Goal: Task Accomplishment & Management: Manage account settings

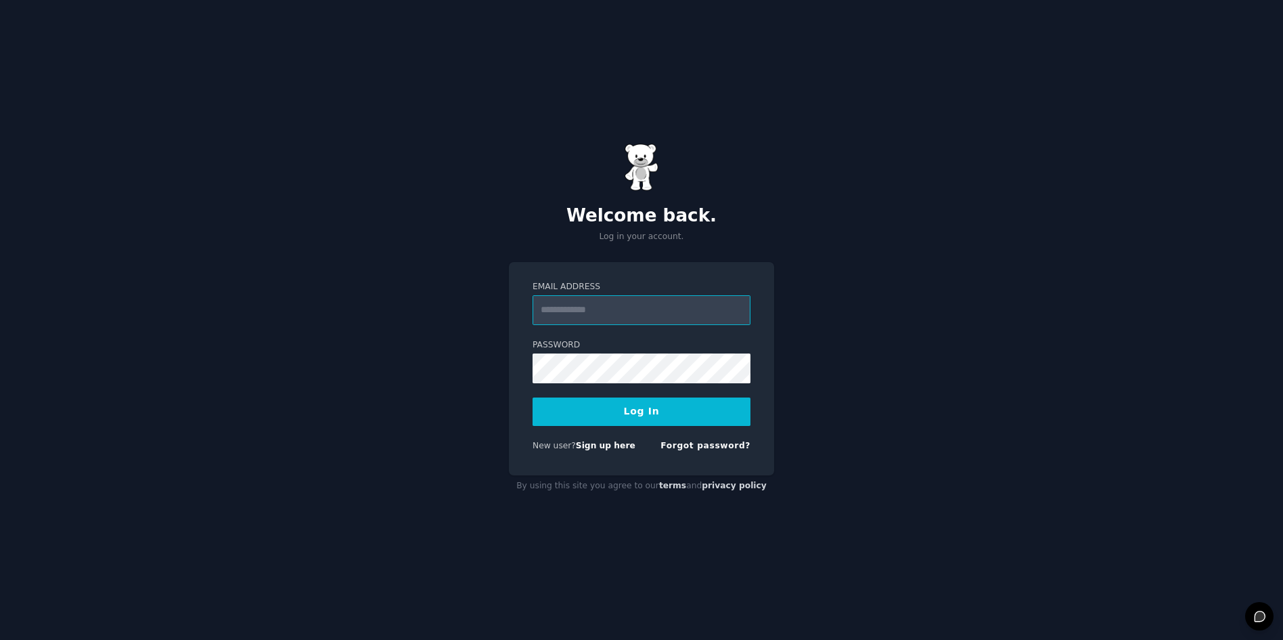
click at [616, 315] on input "Email Address" at bounding box center [642, 310] width 218 height 30
type input "**********"
click at [533, 397] on button "Log In" at bounding box center [642, 411] width 218 height 28
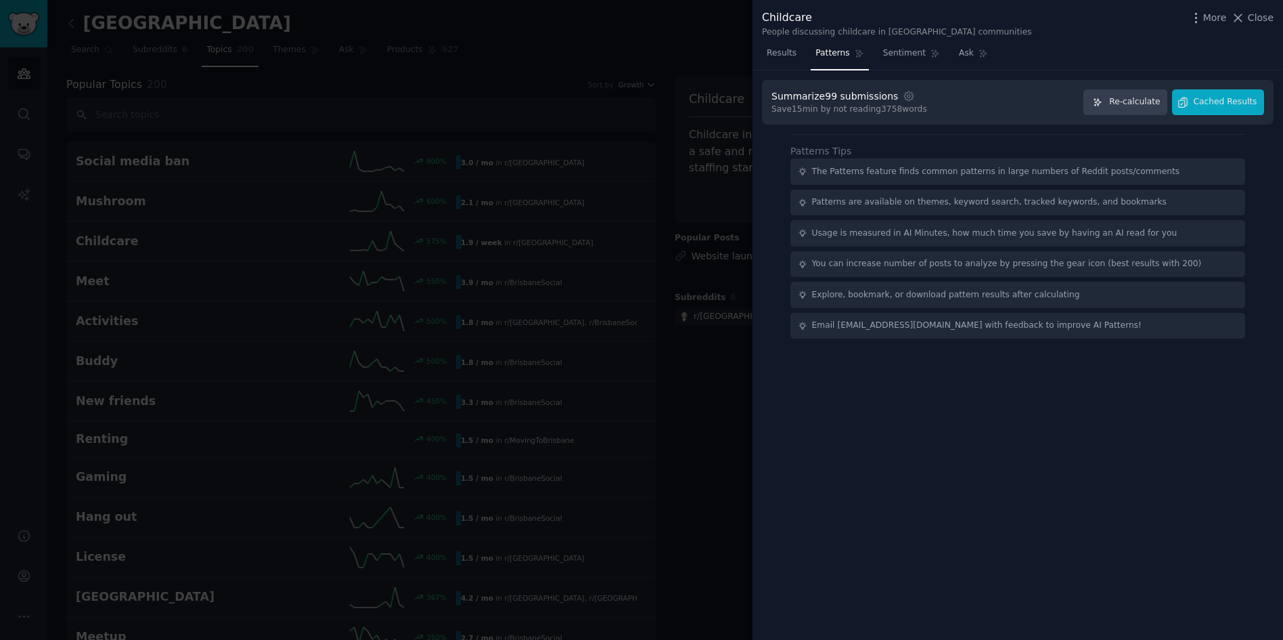
click at [518, 110] on div at bounding box center [641, 320] width 1283 height 640
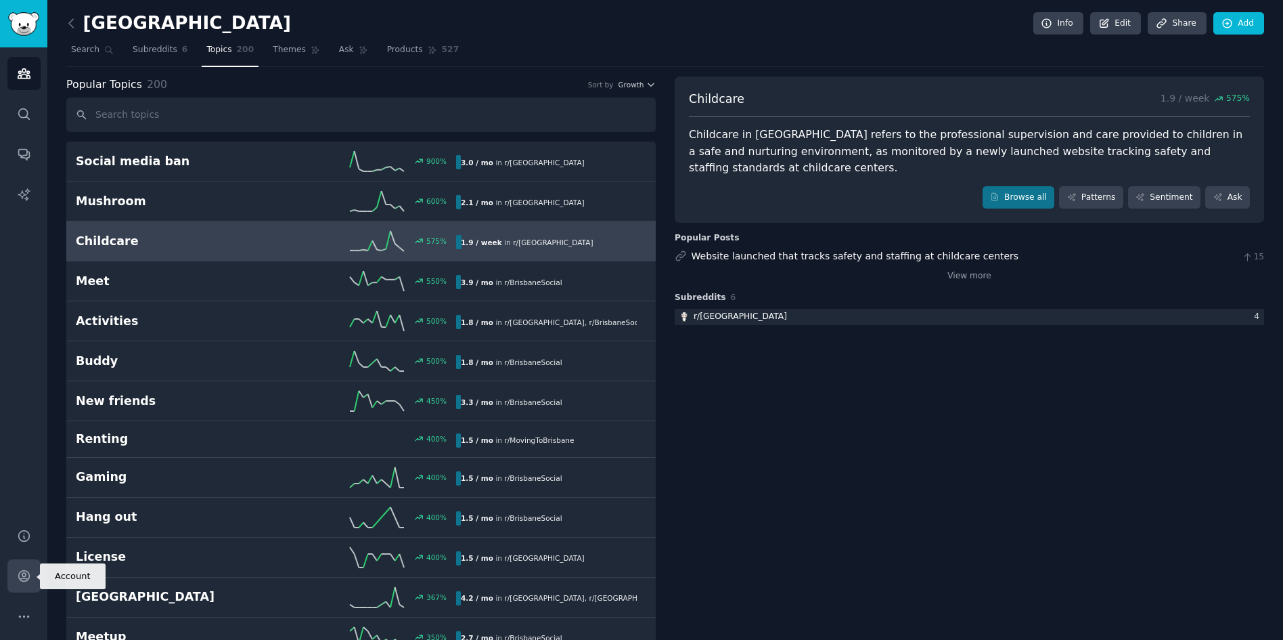
click at [22, 590] on link "Account" at bounding box center [23, 575] width 33 height 33
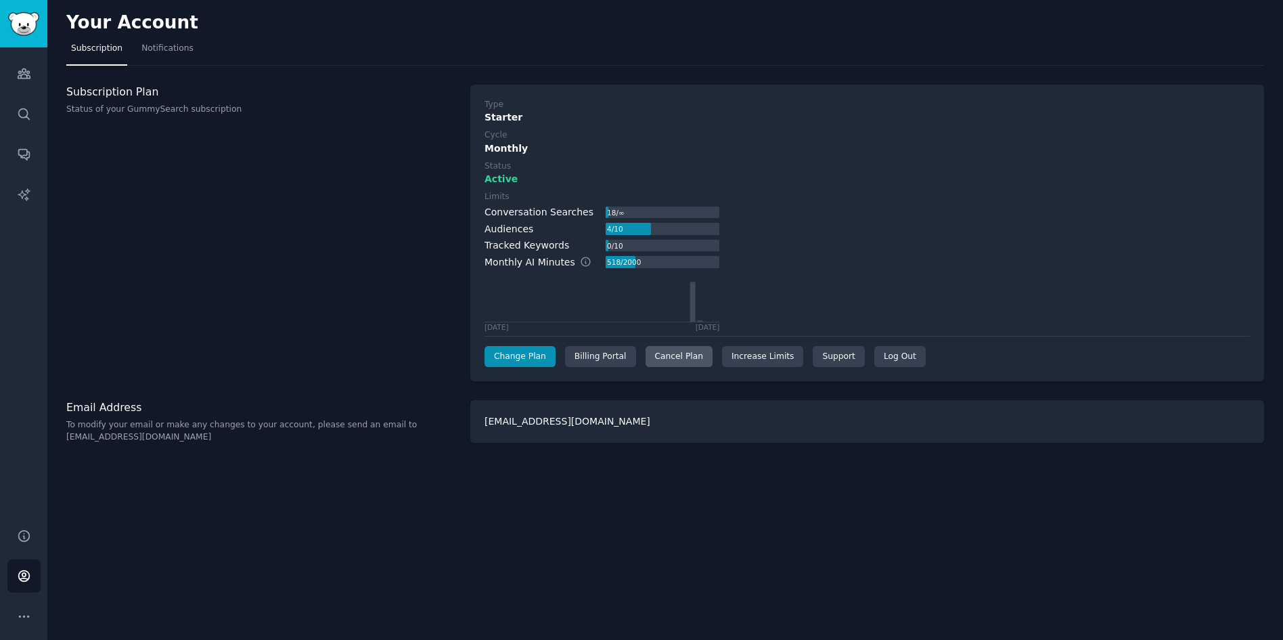
click at [662, 363] on div "Cancel Plan" at bounding box center [679, 357] width 67 height 22
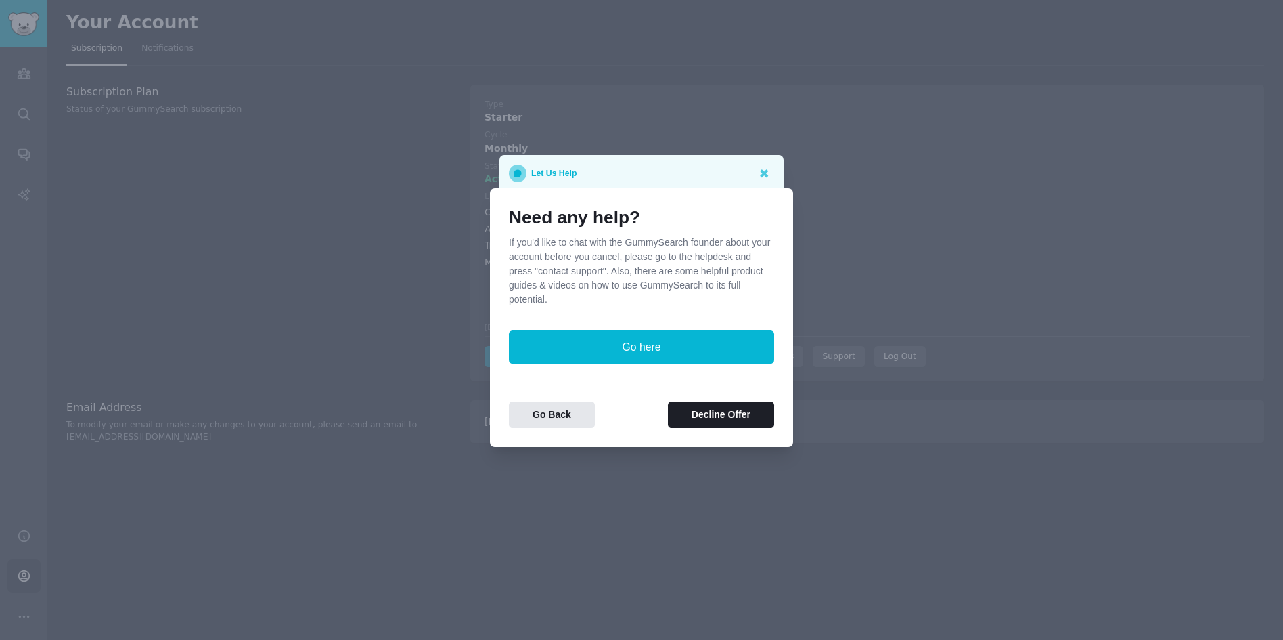
click at [841, 245] on div at bounding box center [641, 320] width 1283 height 640
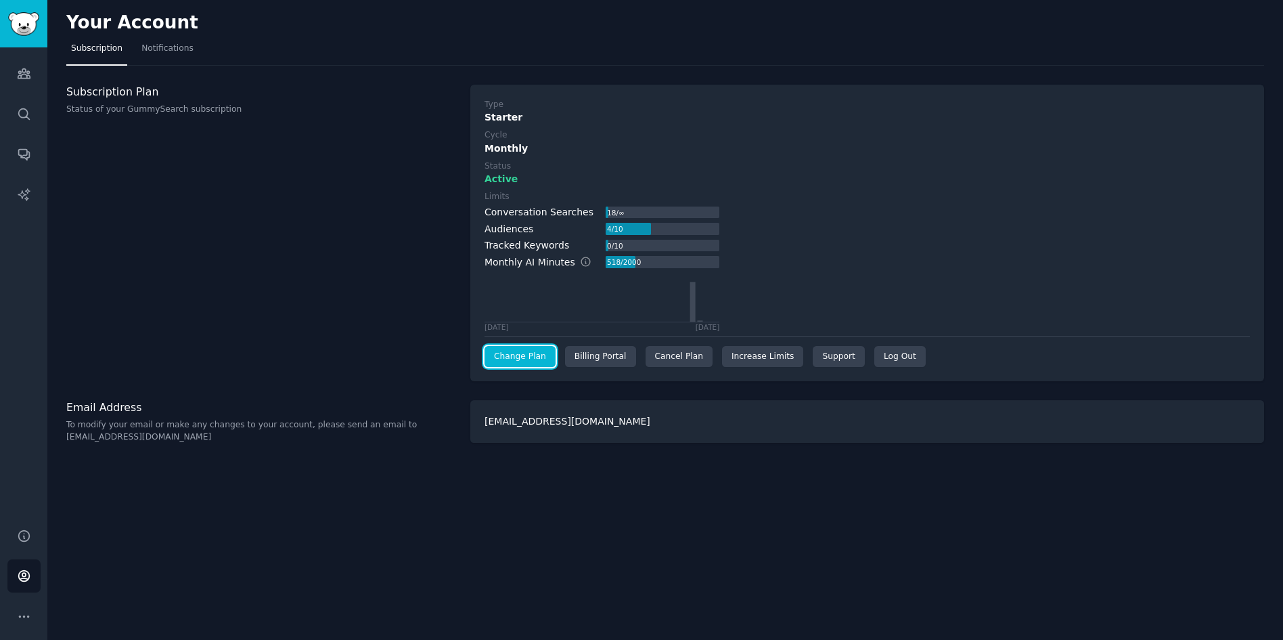
click at [509, 362] on link "Change Plan" at bounding box center [520, 357] width 71 height 22
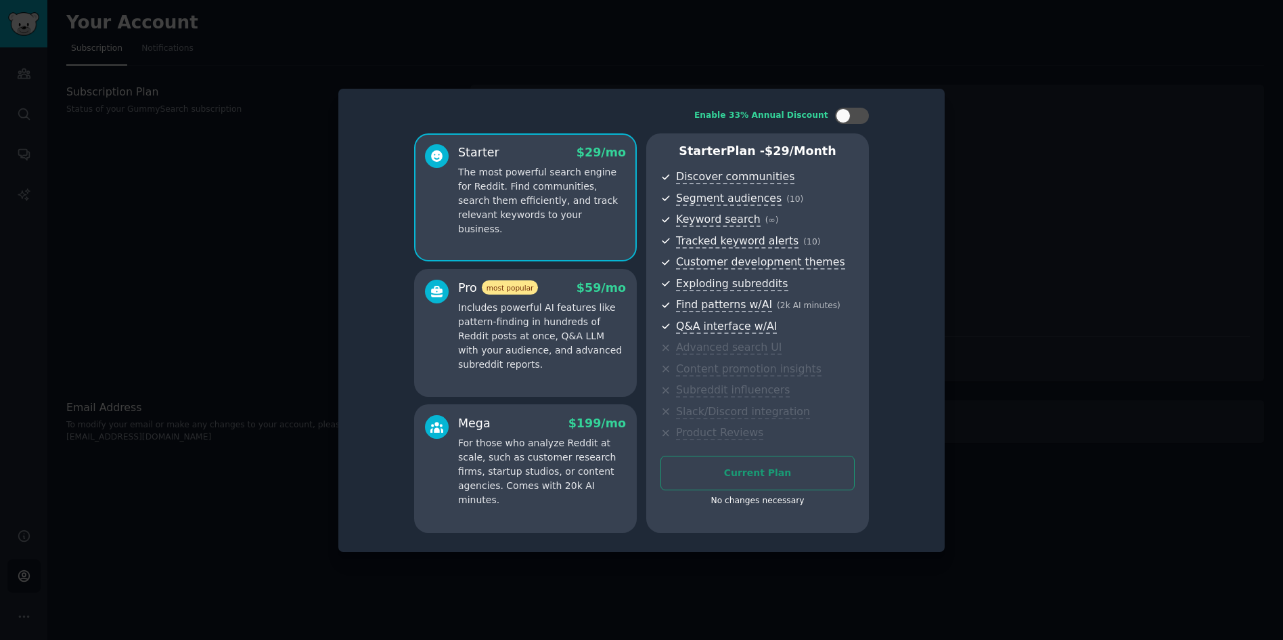
click at [1024, 163] on div at bounding box center [641, 320] width 1283 height 640
